Goal: Task Accomplishment & Management: Manage account settings

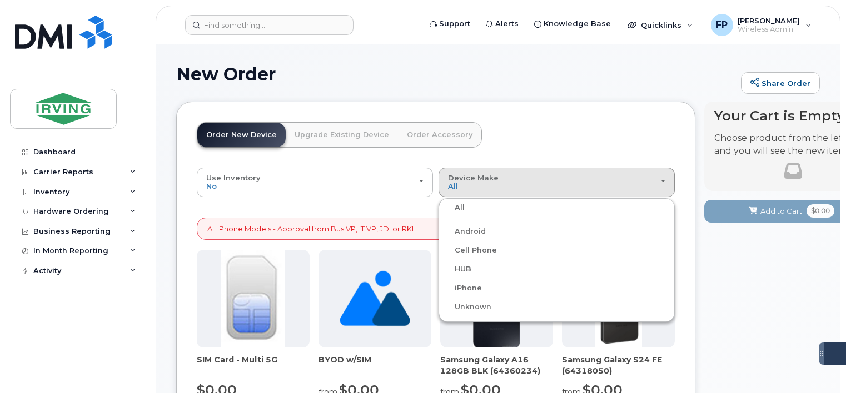
scroll to position [338, 0]
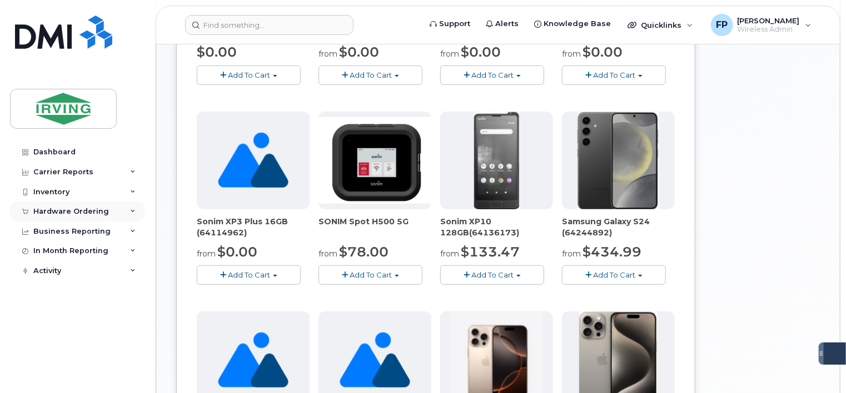
click at [69, 211] on div "Hardware Ordering" at bounding box center [71, 211] width 76 height 9
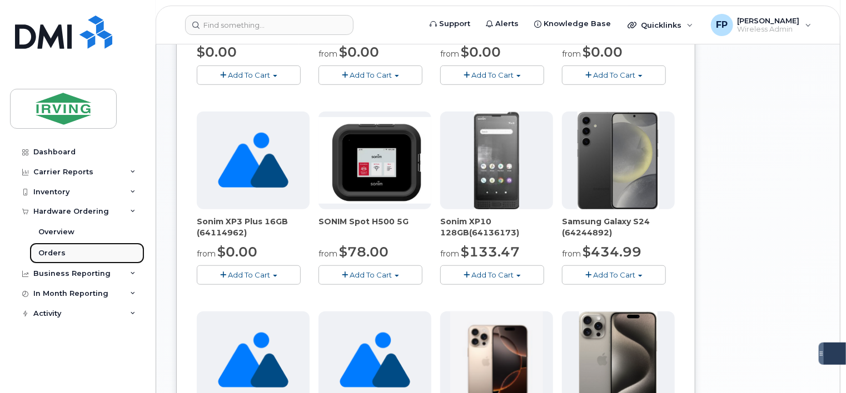
click at [62, 252] on div "Orders" at bounding box center [51, 253] width 27 height 10
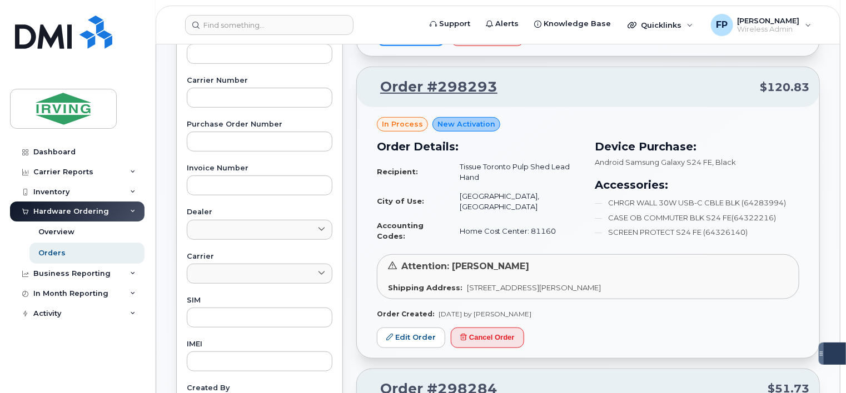
scroll to position [333, 0]
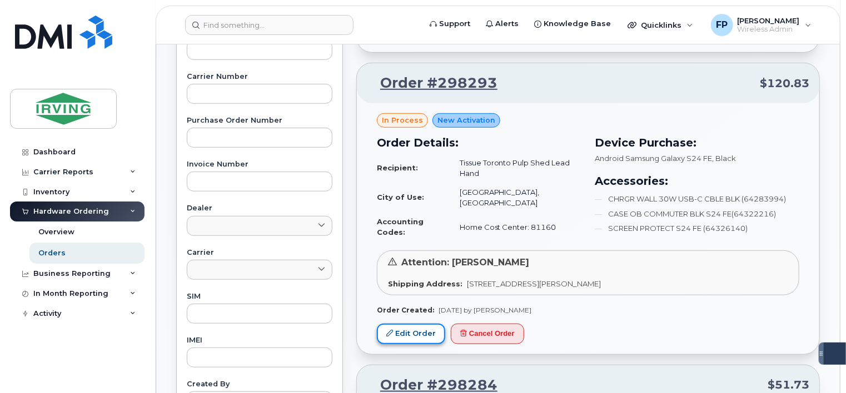
click at [420, 329] on link "Edit Order" at bounding box center [411, 334] width 68 height 21
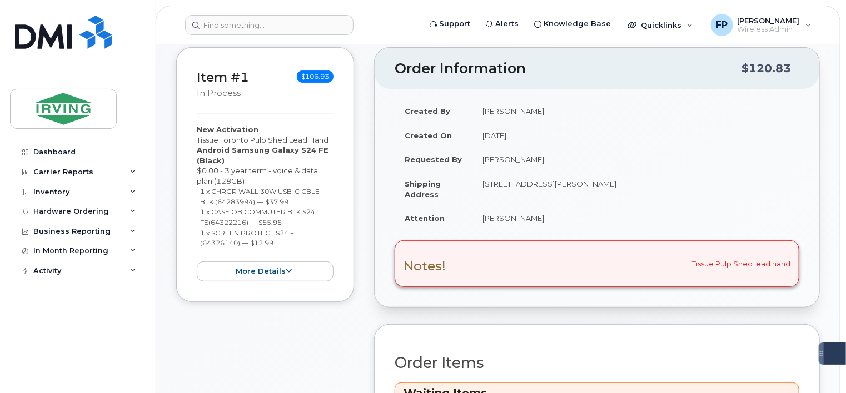
scroll to position [278, 0]
